Goal: Navigation & Orientation: Find specific page/section

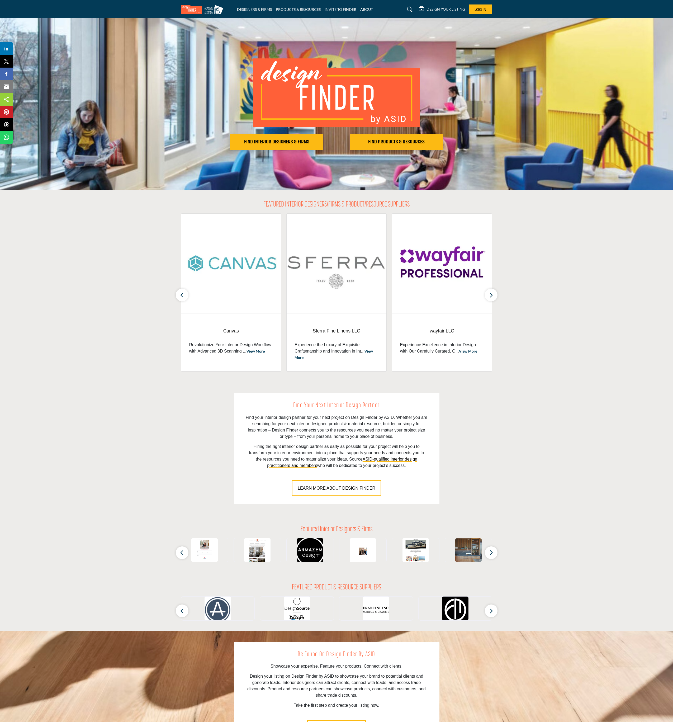
click at [288, 418] on p "Find your interior design partner for your next project on Design Finder by ASI…" at bounding box center [337, 426] width 182 height 25
drag, startPoint x: 393, startPoint y: 435, endPoint x: 245, endPoint y: 418, distance: 148.9
click at [245, 418] on div "Find Your Next Interior Design Partner Find your interior design partner for yo…" at bounding box center [337, 448] width 206 height 111
copy p "Find your interior design partner for your next project on Design Finder by ASI…"
click at [486, 7] on span "Log In" at bounding box center [481, 9] width 12 height 4
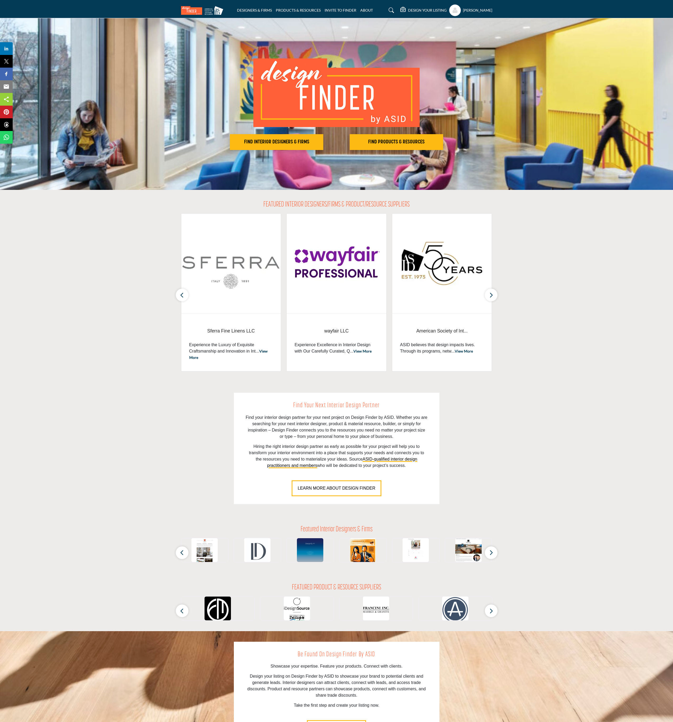
click at [484, 11] on h5 "[PERSON_NAME]" at bounding box center [477, 10] width 29 height 5
click at [478, 86] on span "Sign Out" at bounding box center [470, 84] width 15 height 6
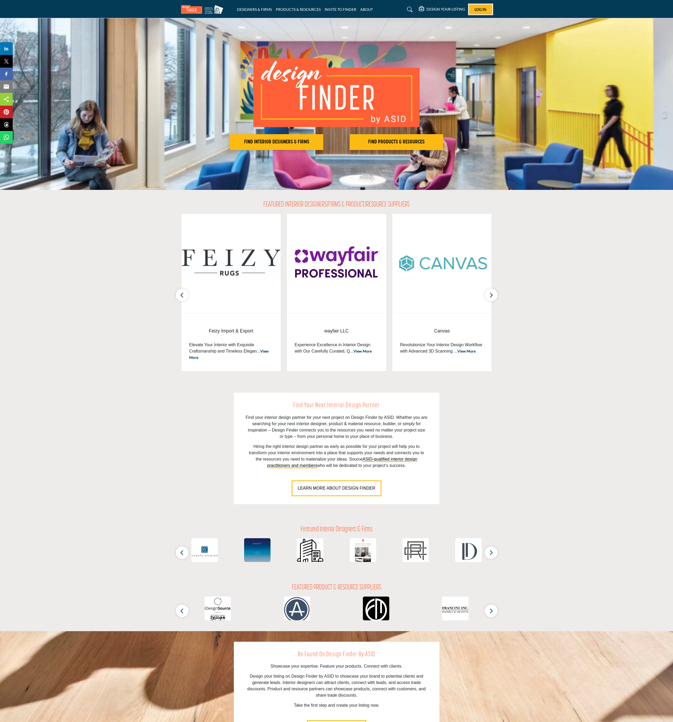
click at [476, 9] on span "Log In" at bounding box center [481, 9] width 12 height 4
